Goal: Task Accomplishment & Management: Manage account settings

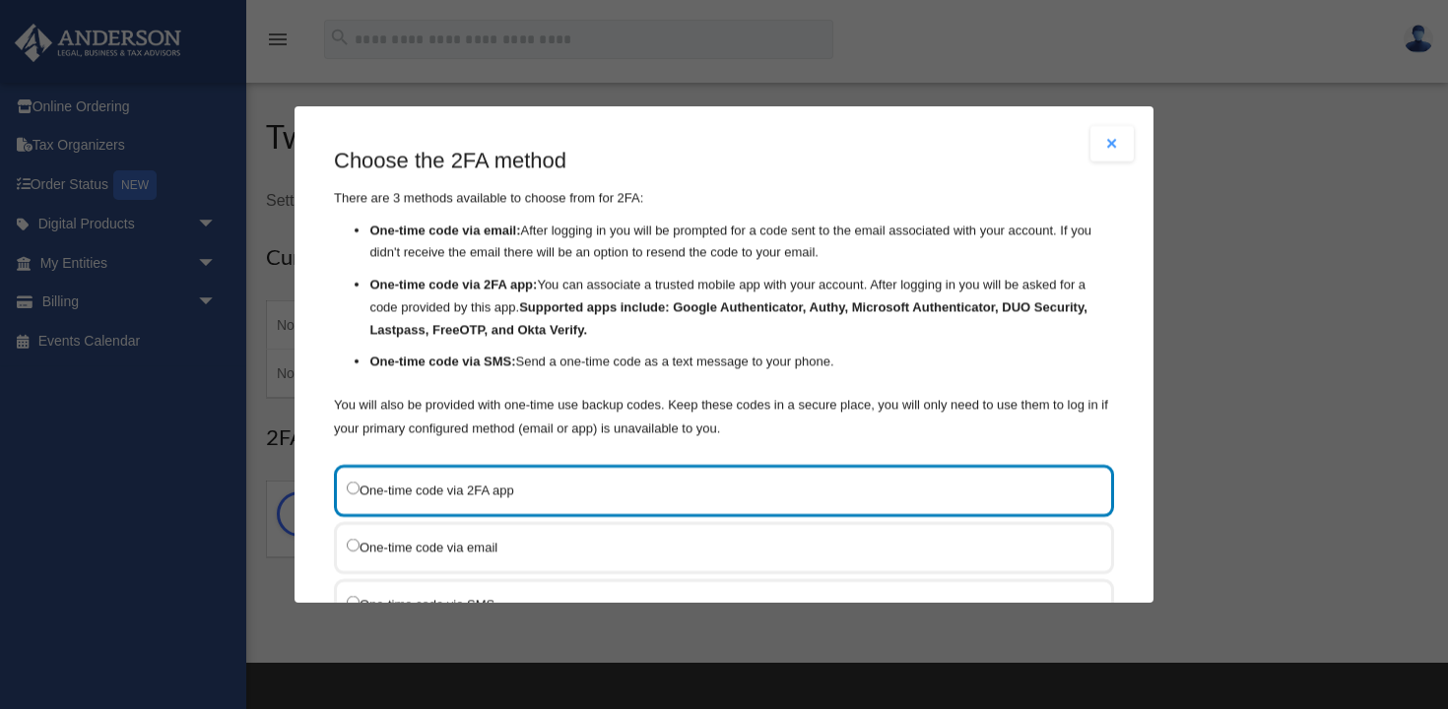
scroll to position [162, 0]
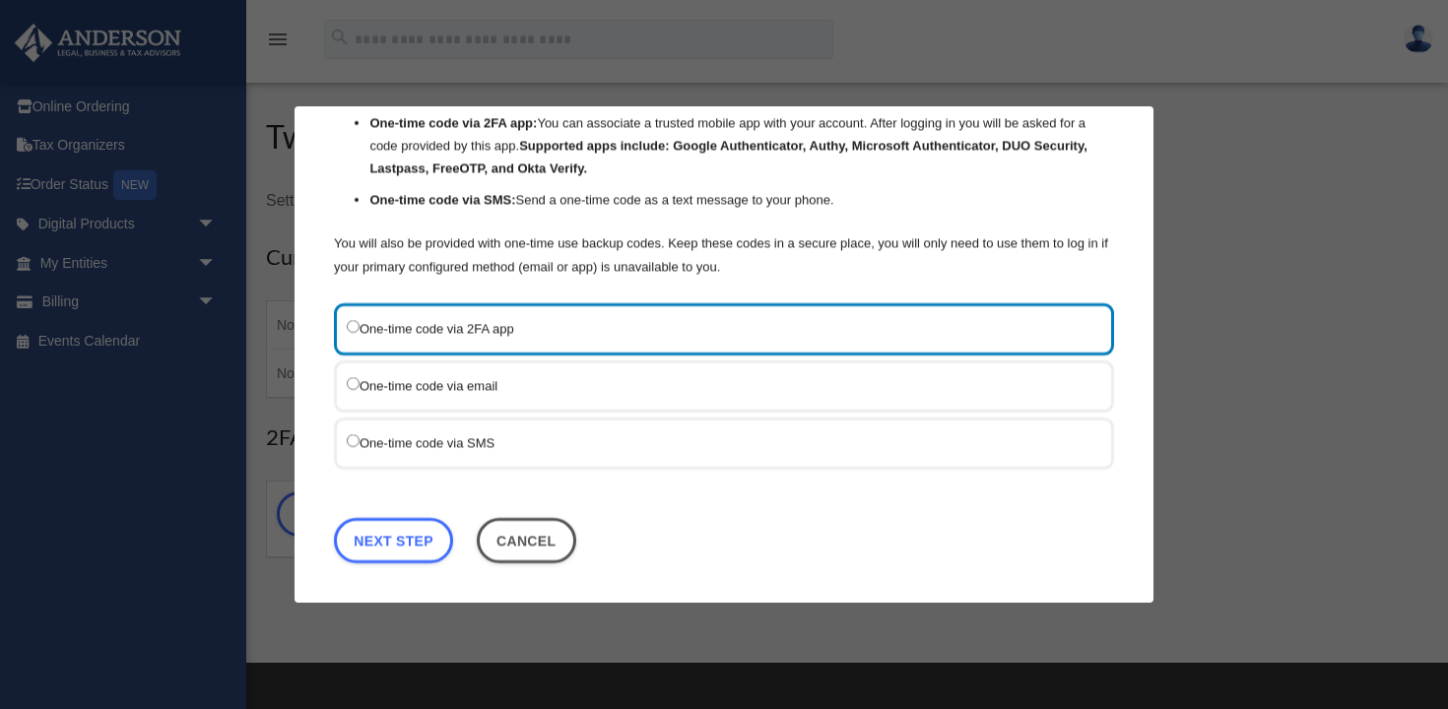
click at [474, 450] on label "One-time code via SMS" at bounding box center [714, 442] width 735 height 25
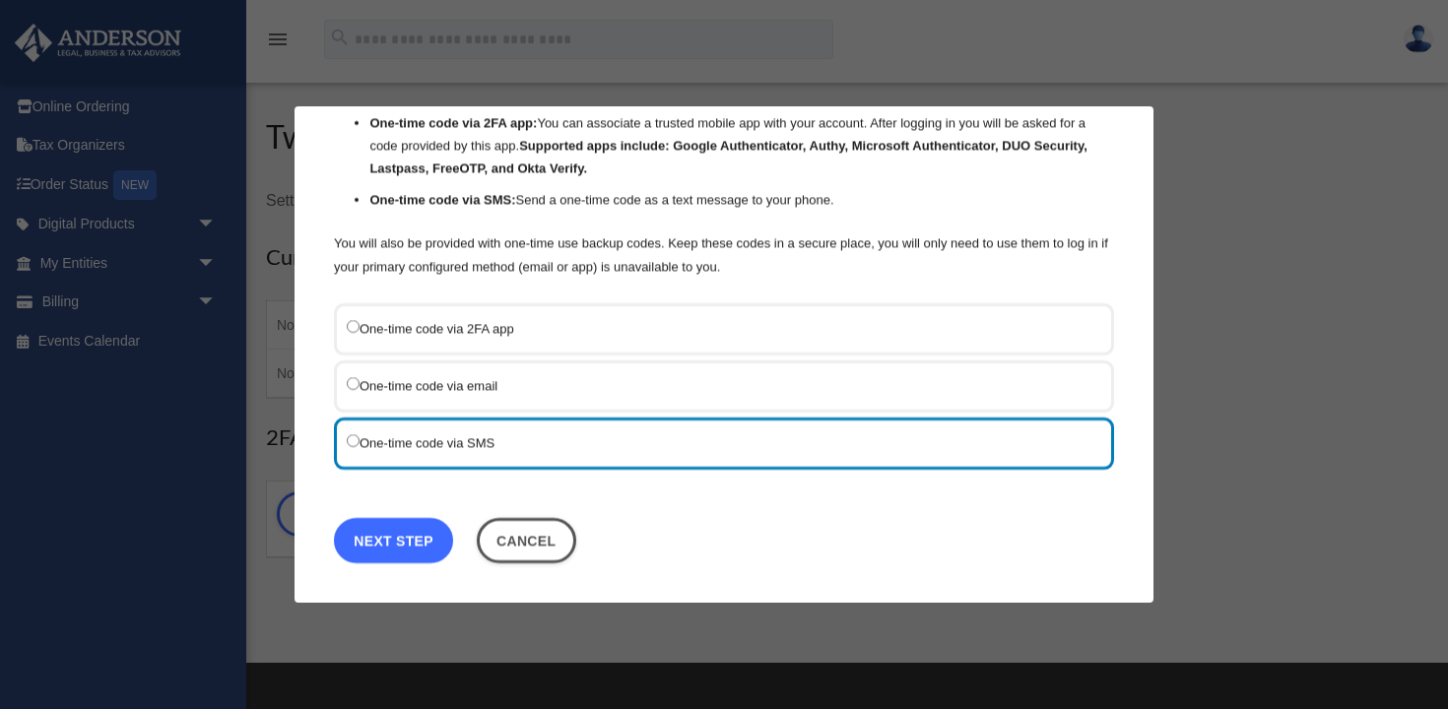
click at [408, 539] on link "Next Step" at bounding box center [393, 540] width 119 height 45
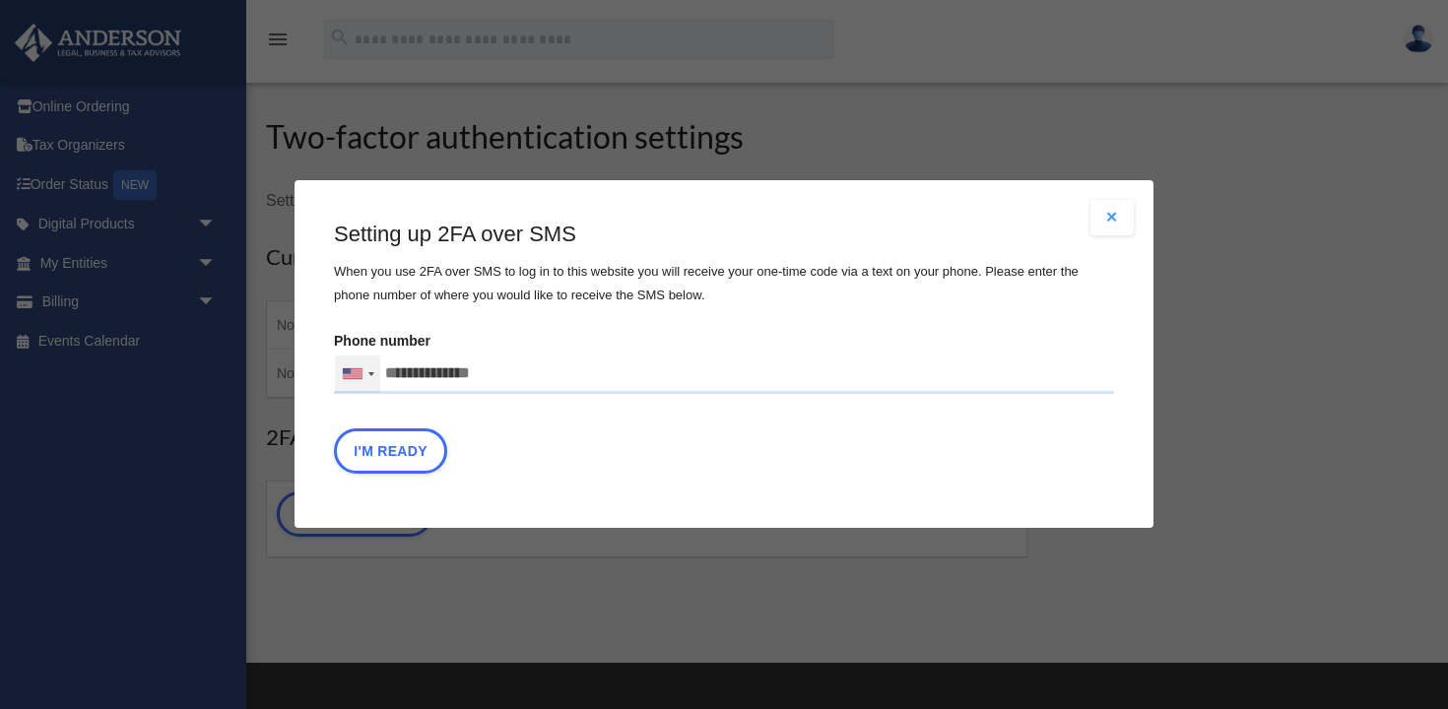
drag, startPoint x: 501, startPoint y: 378, endPoint x: 368, endPoint y: 363, distance: 133.8
click at [368, 363] on div "[GEOGRAPHIC_DATA] +1 [GEOGRAPHIC_DATA] +44 [GEOGRAPHIC_DATA] ([GEOGRAPHIC_DATA]…" at bounding box center [724, 374] width 780 height 39
click at [0, 0] on input "Verification Code:" at bounding box center [0, 0] width 0 height 0
type input "**********"
click at [681, 435] on div "I'm Ready" at bounding box center [724, 456] width 780 height 55
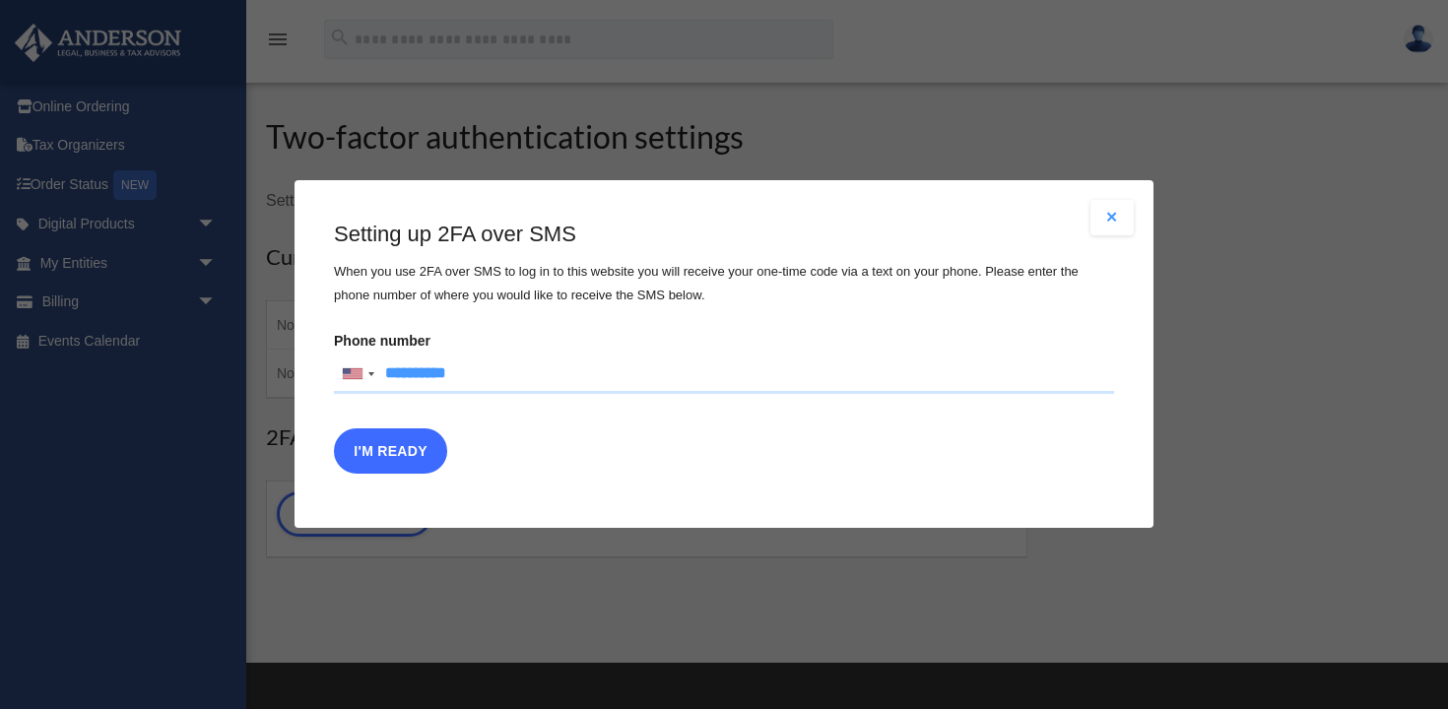
click at [387, 463] on button "I'm Ready" at bounding box center [390, 451] width 113 height 45
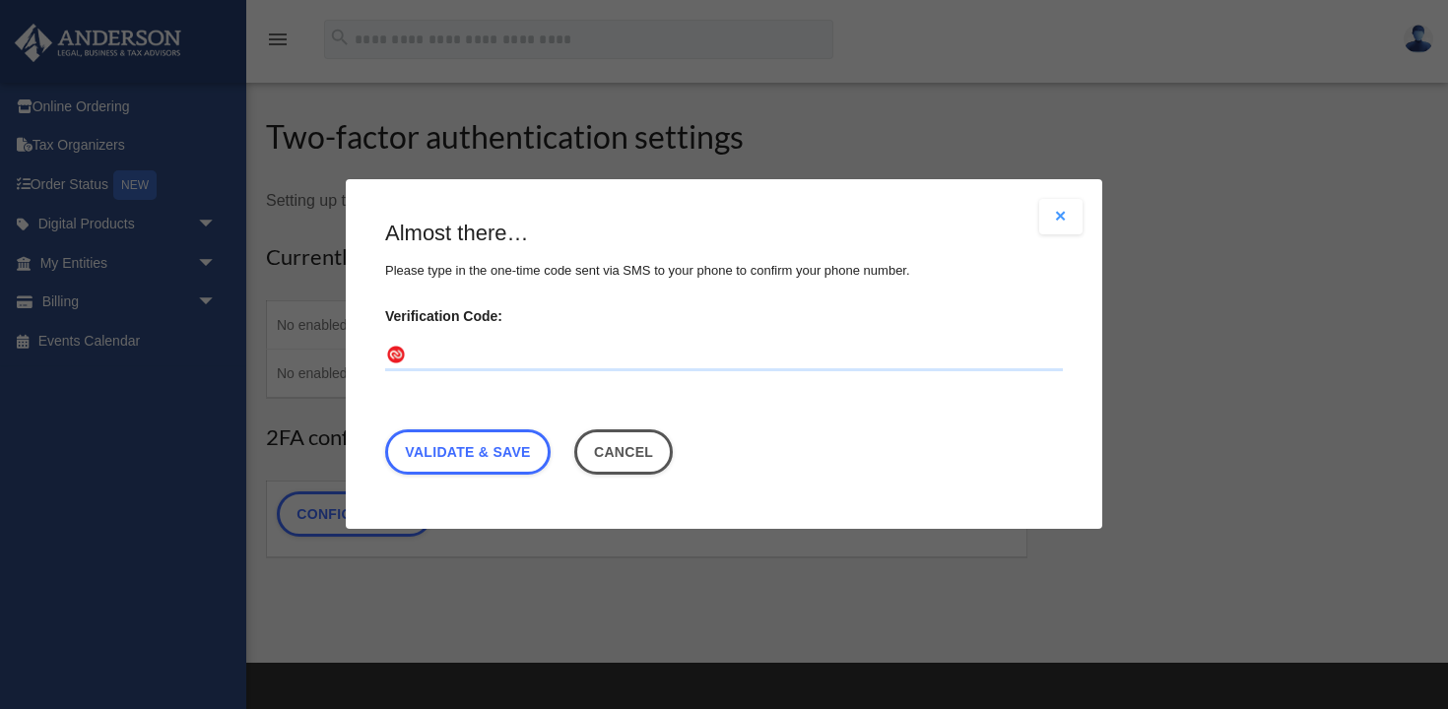
click at [468, 352] on input "Verification Code:" at bounding box center [724, 357] width 678 height 32
type input "******"
click at [509, 446] on link "Validate & Save" at bounding box center [467, 452] width 165 height 45
click at [442, 446] on link "Validate & Save" at bounding box center [467, 452] width 165 height 45
click at [423, 462] on link "Validate & Save" at bounding box center [467, 452] width 165 height 45
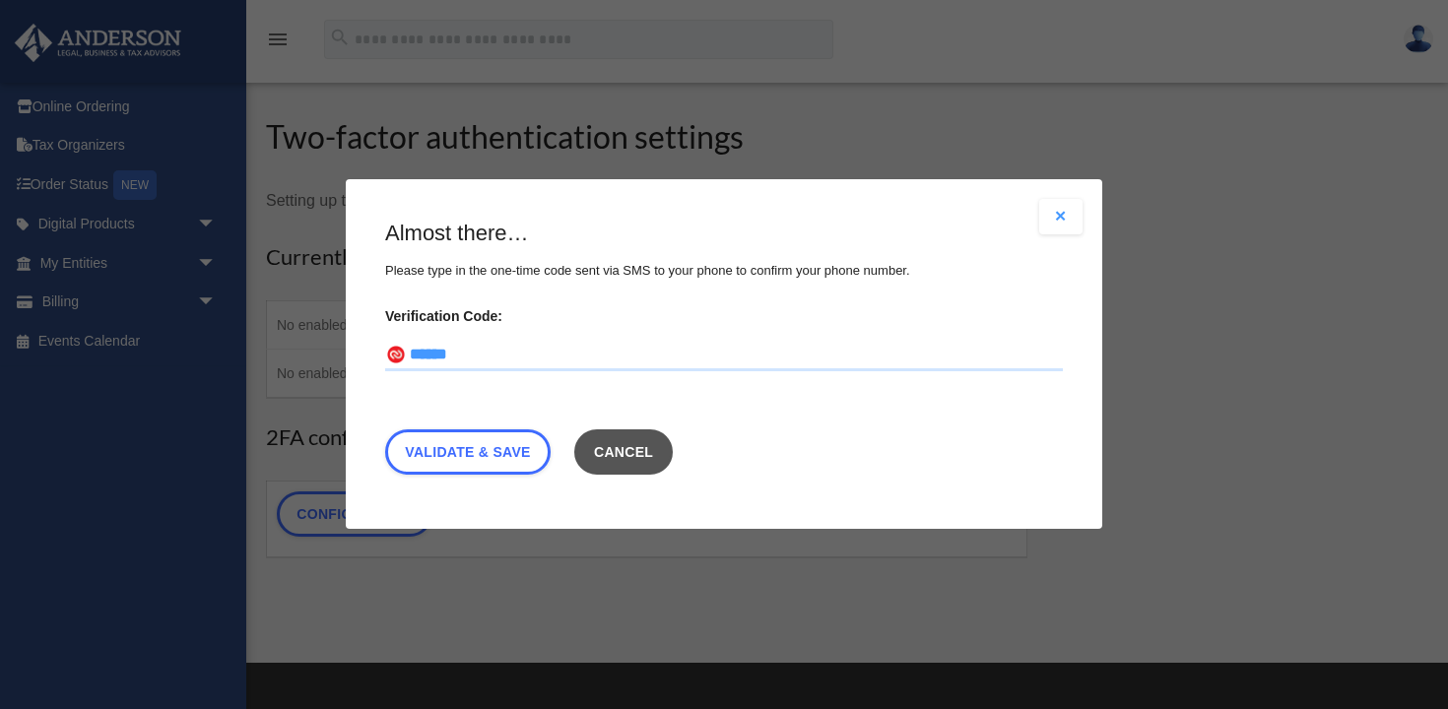
click at [618, 463] on button "Cancel" at bounding box center [623, 452] width 99 height 45
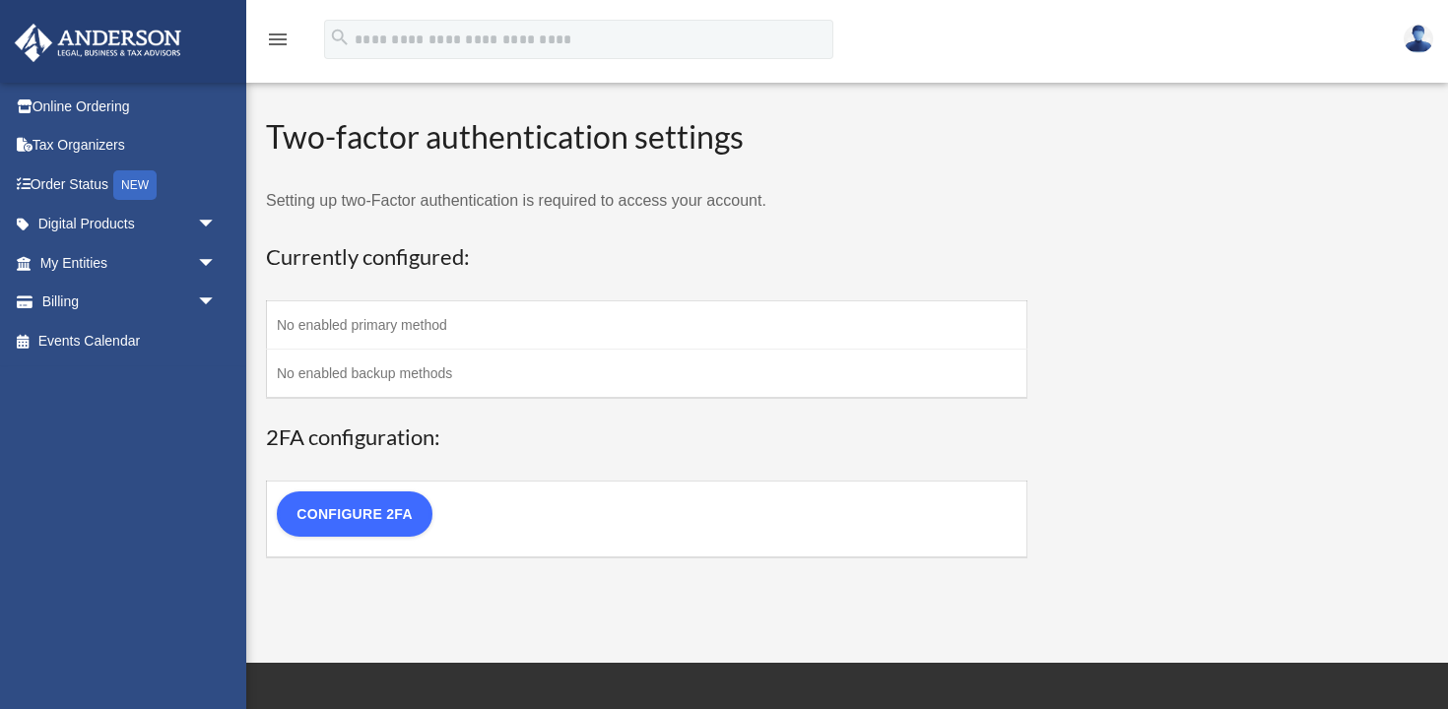
click at [343, 515] on link "Configure 2FA" at bounding box center [355, 513] width 156 height 45
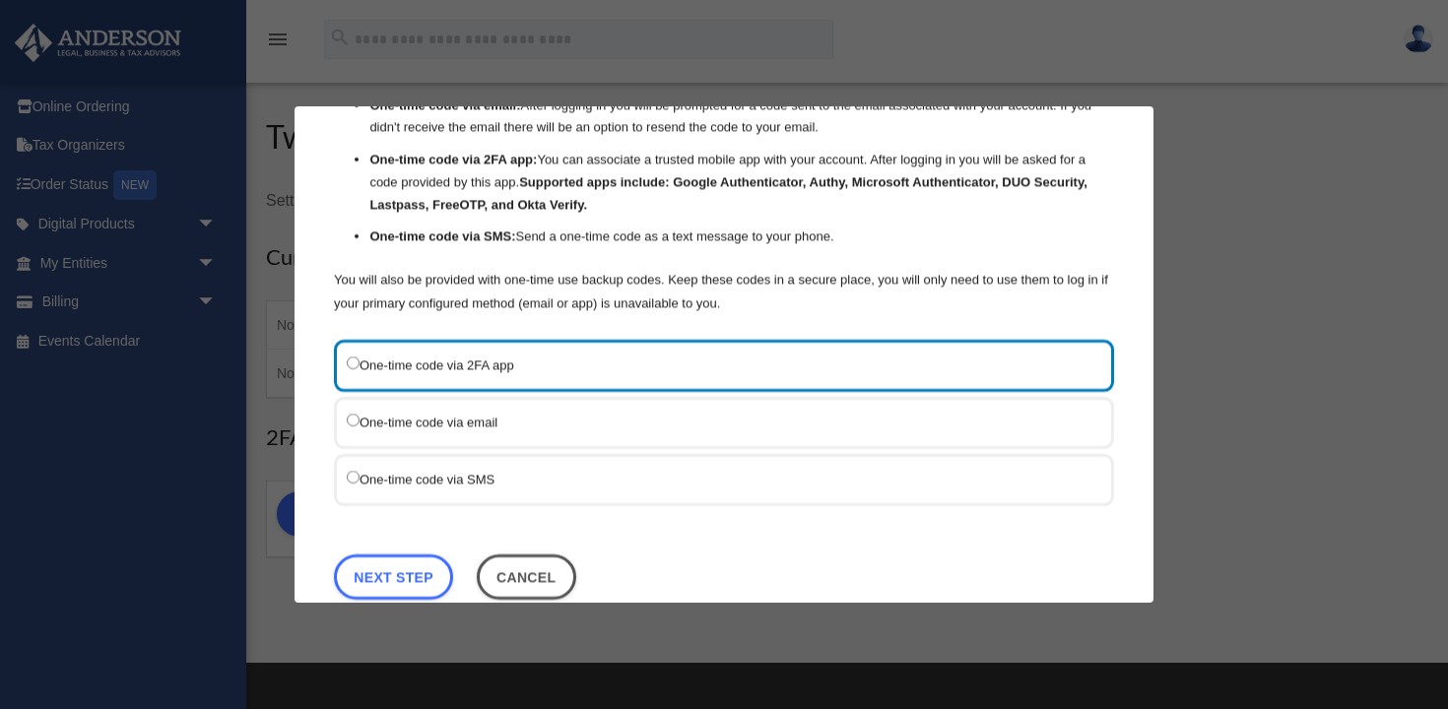
scroll to position [162, 0]
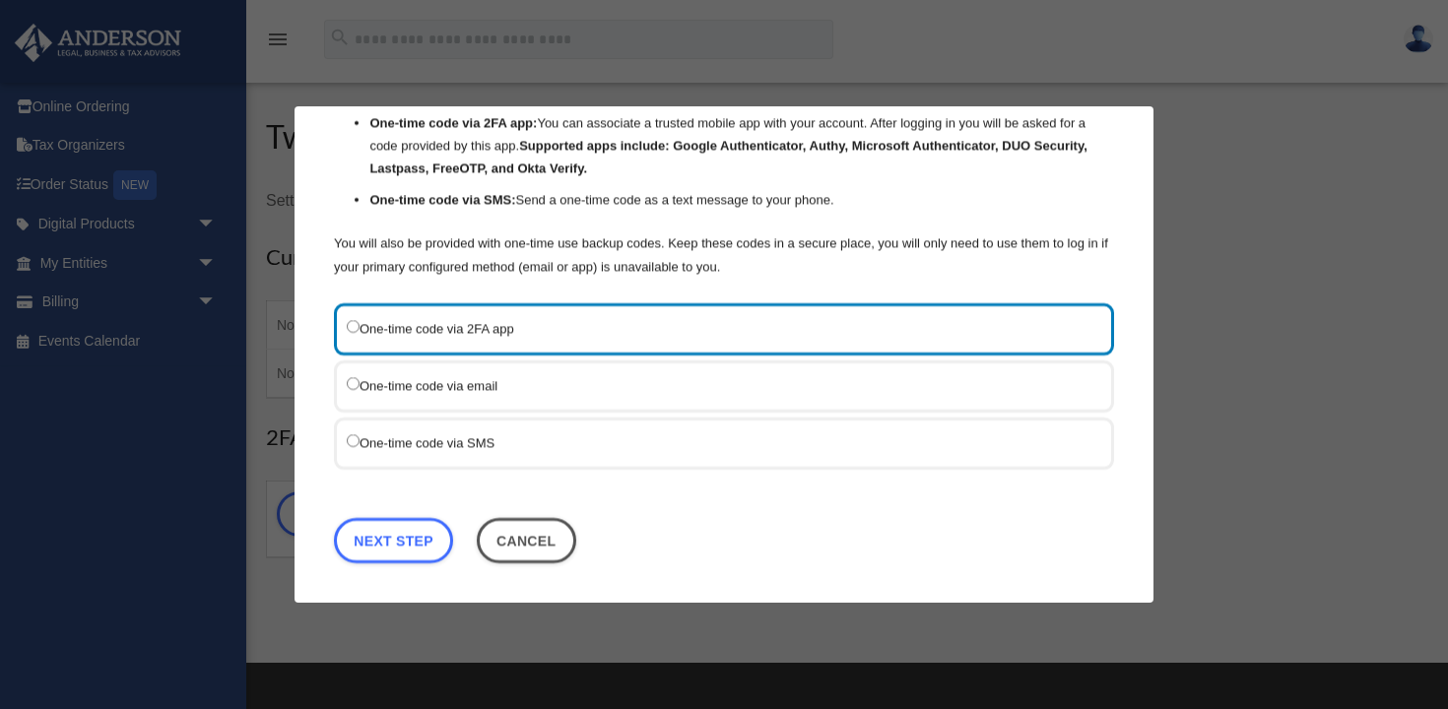
click at [493, 389] on label "One-time code via email" at bounding box center [714, 385] width 735 height 25
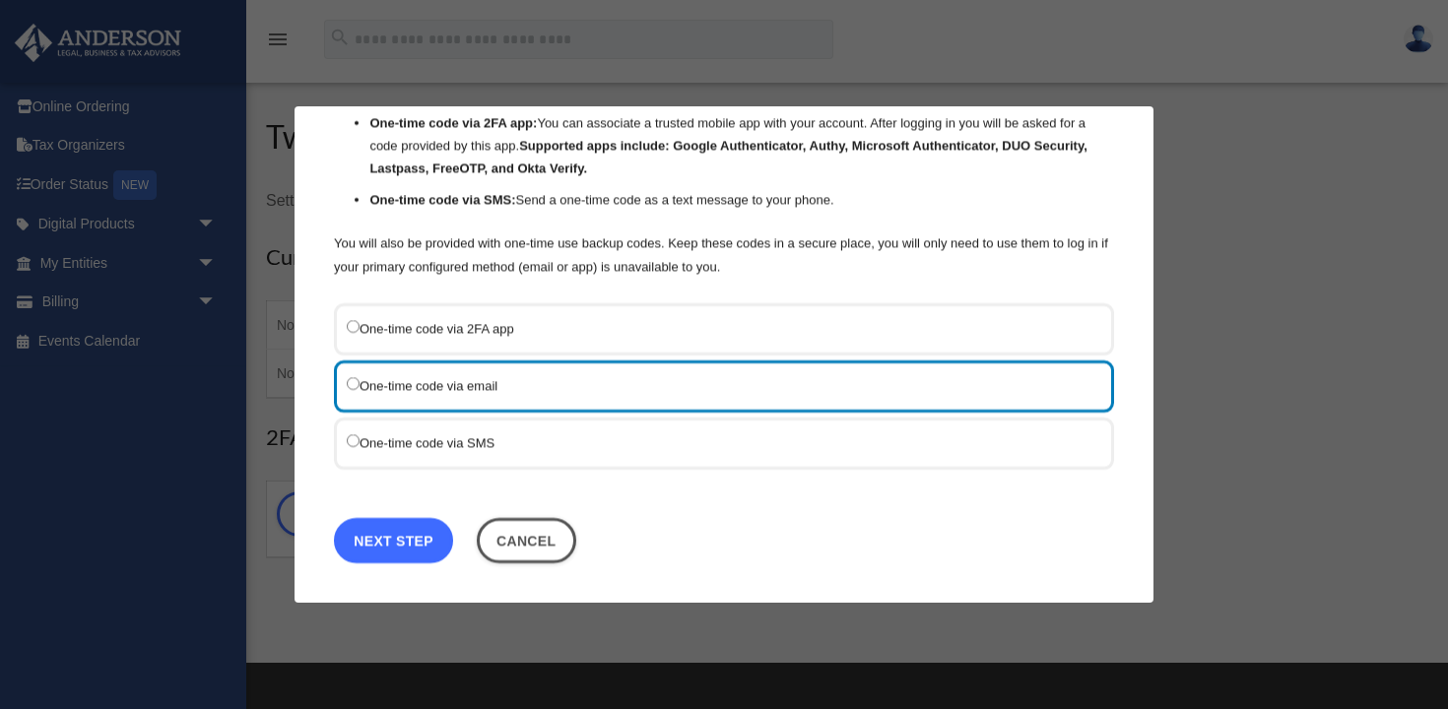
click at [410, 521] on link "Next Step" at bounding box center [393, 540] width 119 height 45
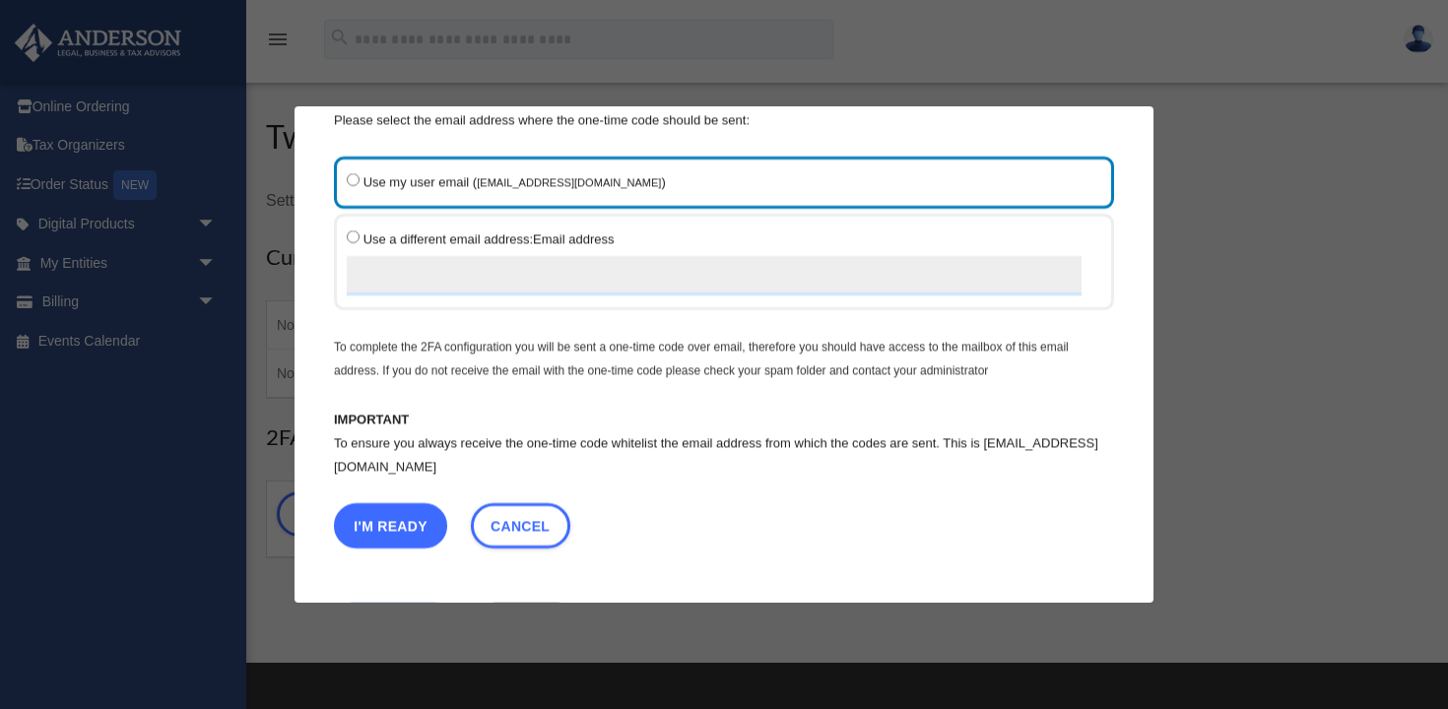
click at [405, 525] on button "I'm Ready" at bounding box center [390, 525] width 113 height 45
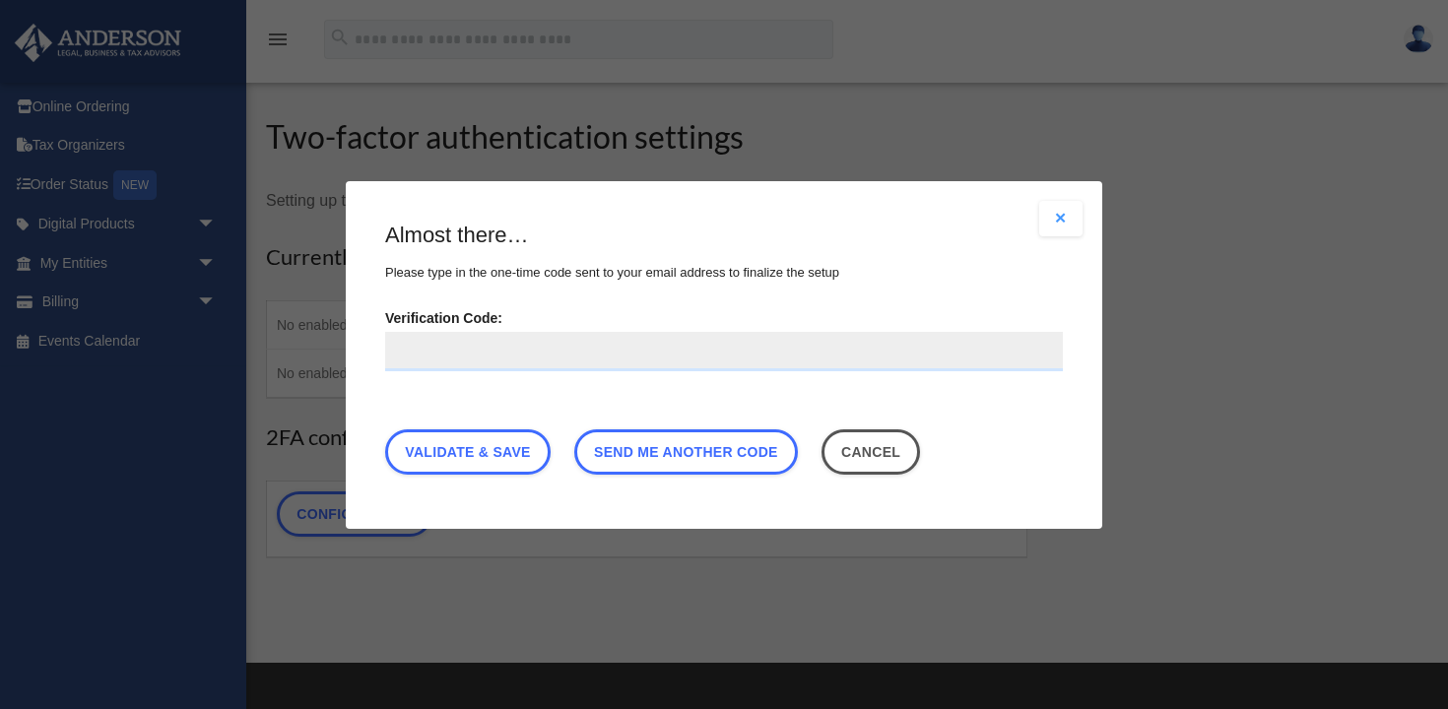
scroll to position [0, 0]
click at [707, 446] on span "Send me another code" at bounding box center [686, 451] width 184 height 16
